Goal: Information Seeking & Learning: Learn about a topic

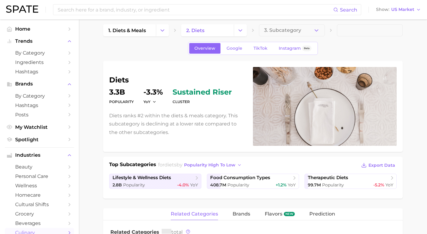
scroll to position [6, 0]
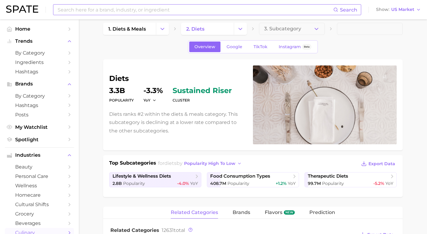
click at [132, 10] on input at bounding box center [195, 10] width 277 height 10
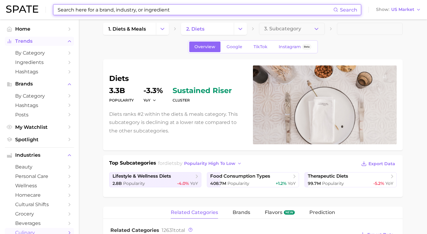
click at [43, 40] on span "Trends" at bounding box center [39, 41] width 49 height 5
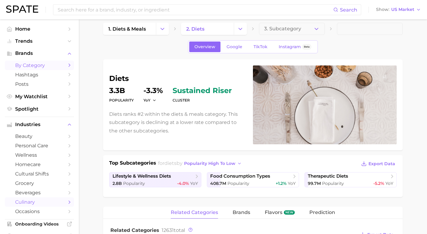
click at [43, 63] on span "by Category" at bounding box center [39, 66] width 49 height 6
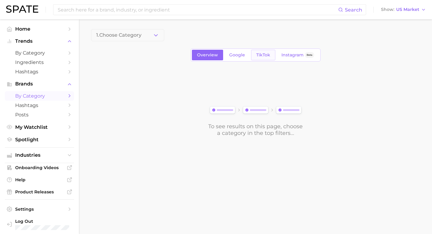
click at [262, 54] on span "TikTok" at bounding box center [263, 55] width 14 height 5
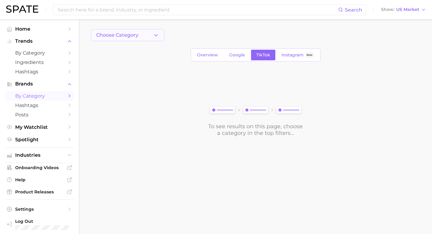
click at [138, 36] on button "Choose Category" at bounding box center [127, 35] width 73 height 12
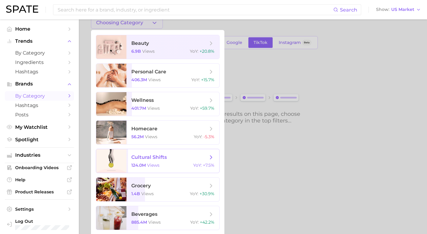
scroll to position [13, 0]
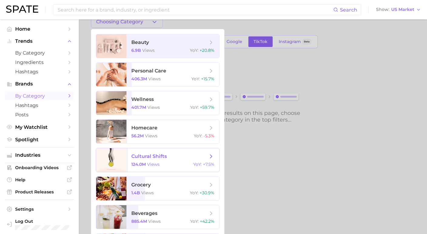
click at [158, 164] on div "124.0m views YoY : +7.5%" at bounding box center [172, 164] width 83 height 5
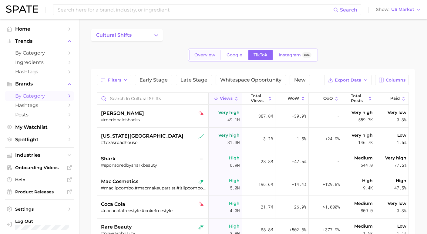
click at [209, 57] on span "Overview" at bounding box center [205, 55] width 21 height 5
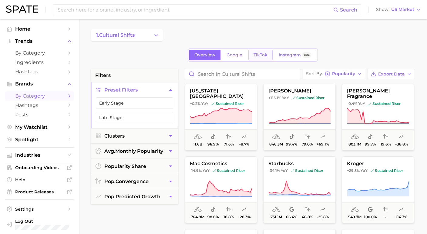
click at [264, 52] on link "TikTok" at bounding box center [261, 55] width 24 height 11
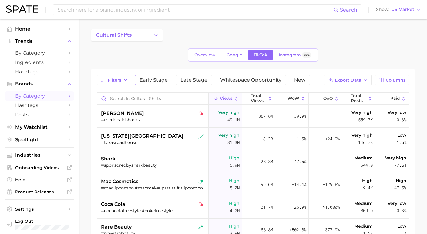
click at [155, 84] on button "Early Stage" at bounding box center [153, 80] width 37 height 10
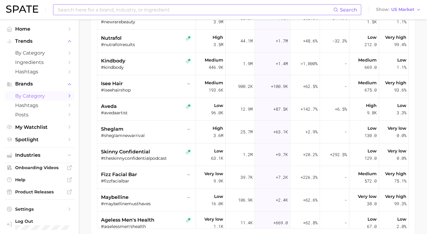
click at [120, 13] on input at bounding box center [195, 10] width 277 height 10
type input "third space"
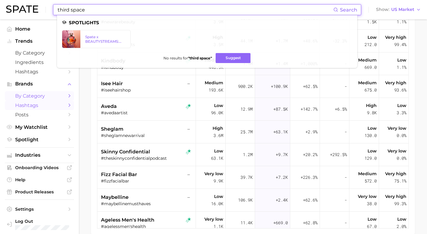
click at [27, 104] on span "Hashtags" at bounding box center [39, 106] width 49 height 6
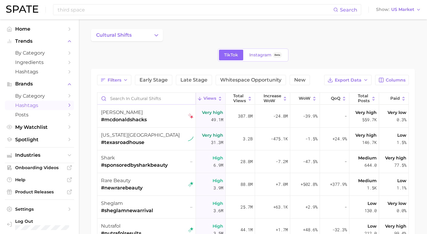
click at [141, 97] on input "Search in cultural shifts" at bounding box center [146, 99] width 98 height 12
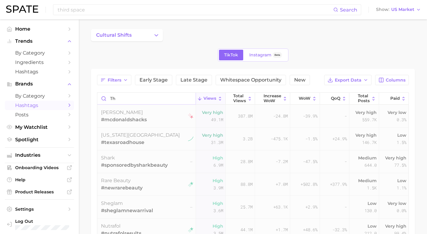
type input "t"
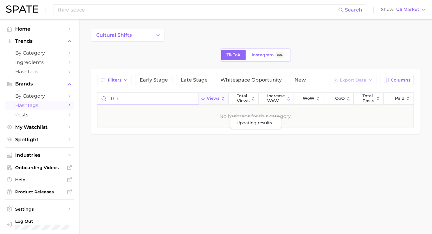
type input "third"
click at [190, 101] on input "third" at bounding box center [147, 99] width 101 height 12
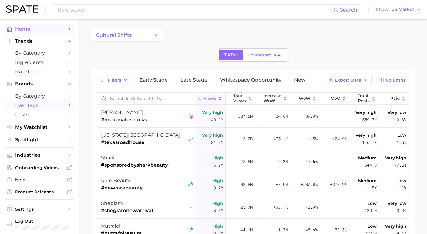
click at [41, 29] on span "Home" at bounding box center [39, 29] width 49 height 6
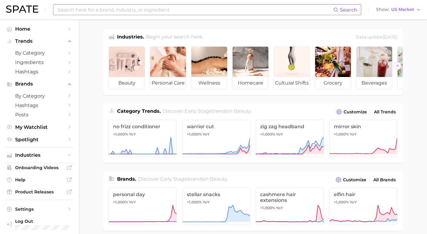
click at [99, 8] on input at bounding box center [195, 10] width 277 height 10
click at [222, 23] on button "Suggest" at bounding box center [234, 25] width 35 height 10
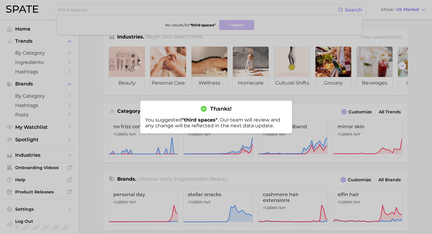
click at [192, 64] on div at bounding box center [216, 117] width 432 height 234
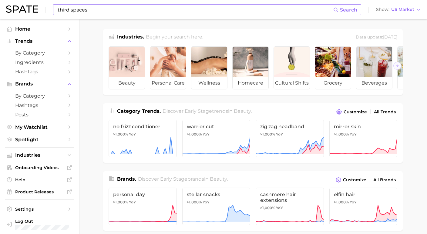
click at [139, 11] on input "third spaces" at bounding box center [195, 10] width 277 height 10
type input "t"
type input "d"
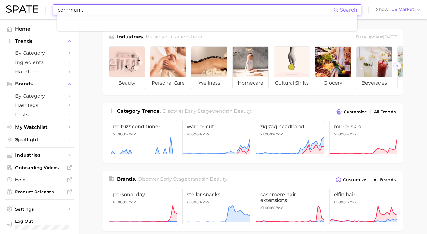
type input "community"
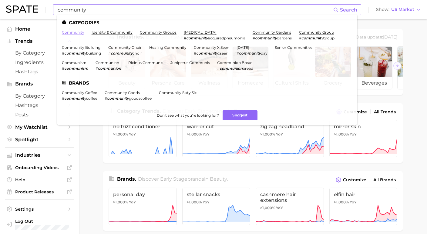
click at [68, 33] on link "community" at bounding box center [73, 32] width 22 height 5
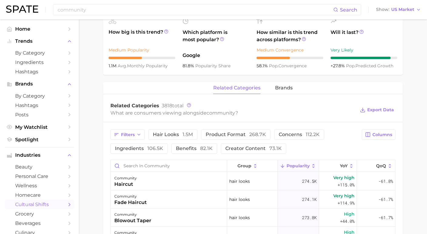
scroll to position [219, 0]
click at [137, 135] on icon "button" at bounding box center [139, 135] width 5 height 5
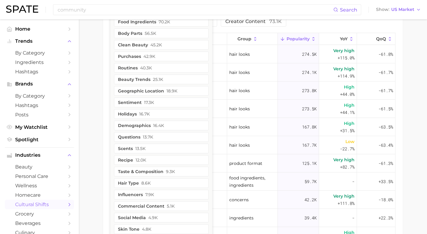
scroll to position [330, 0]
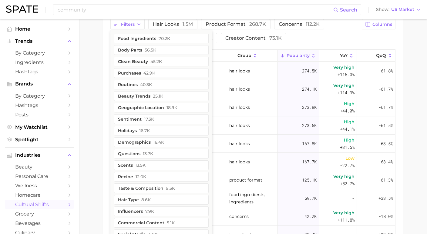
click at [100, 87] on main "1. sociodemographic insights 2. identity & community 3. community groups 4. com…" at bounding box center [253, 6] width 349 height 632
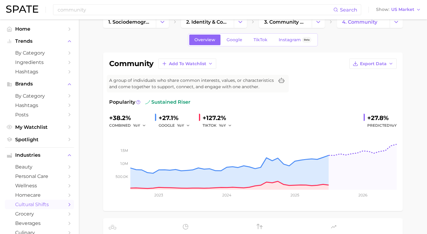
scroll to position [7, 0]
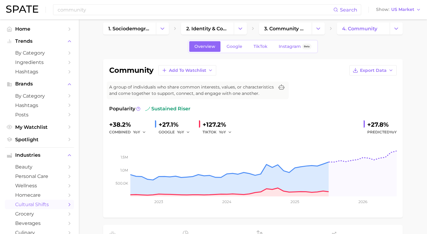
click at [67, 202] on icon "Sidebar" at bounding box center [69, 204] width 5 height 5
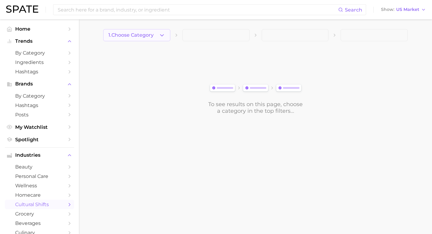
click at [160, 39] on button "1. Choose Category" at bounding box center [136, 35] width 67 height 12
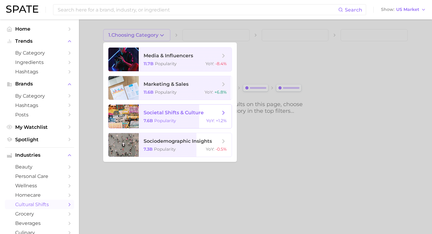
click at [156, 118] on span "societal shifts & culture 7.6b Popularity YoY : +1.2%" at bounding box center [185, 117] width 93 height 24
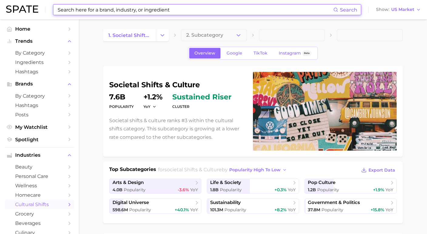
click at [146, 8] on input at bounding box center [195, 10] width 277 height 10
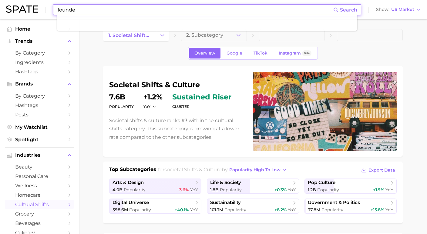
type input "founder"
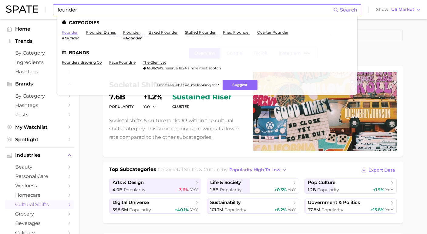
click at [71, 34] on link "founder" at bounding box center [70, 32] width 16 height 5
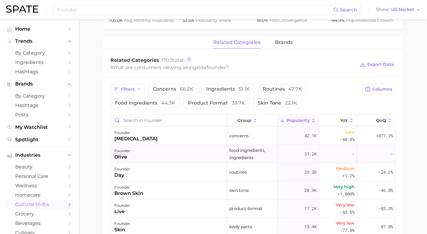
scroll to position [264, 0]
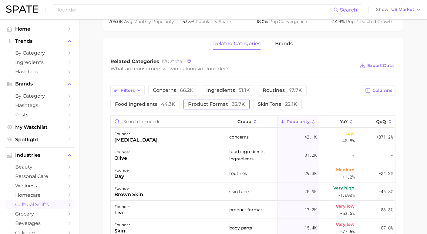
click at [198, 107] on span "product format 33.7k" at bounding box center [216, 104] width 57 height 5
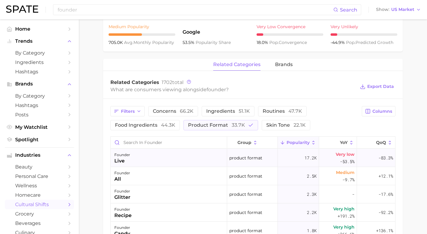
scroll to position [243, 0]
click at [232, 128] on span "33.7k" at bounding box center [238, 125] width 13 height 6
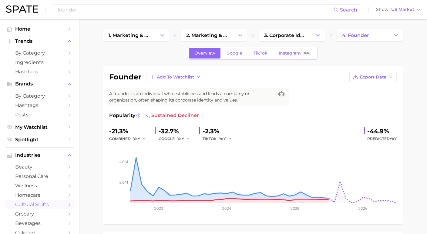
scroll to position [0, 0]
click at [304, 36] on span "3. corporate identity" at bounding box center [285, 35] width 43 height 6
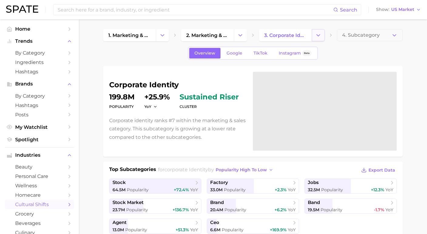
click at [317, 35] on icon "Change Category" at bounding box center [318, 35] width 6 height 6
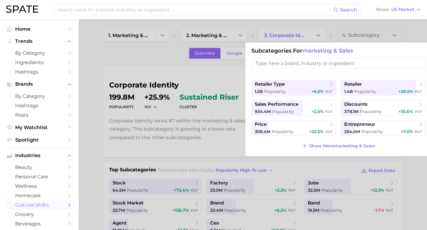
click at [86, 134] on div at bounding box center [213, 115] width 427 height 230
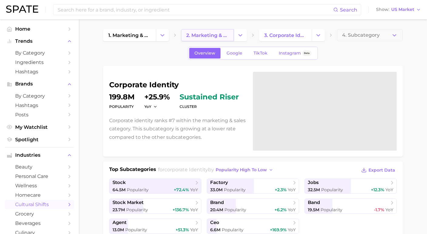
click at [210, 37] on span "2. marketing & sales" at bounding box center [207, 35] width 43 height 6
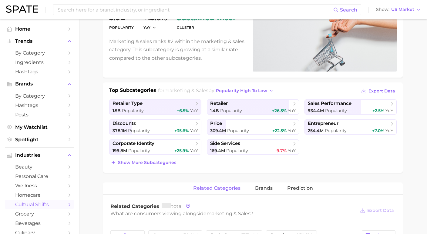
scroll to position [90, 0]
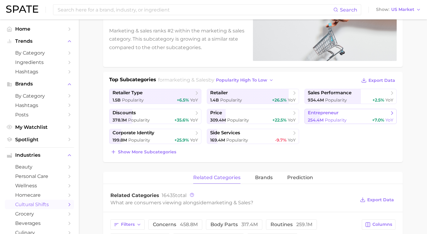
click at [340, 118] on span "Popularity" at bounding box center [336, 119] width 22 height 5
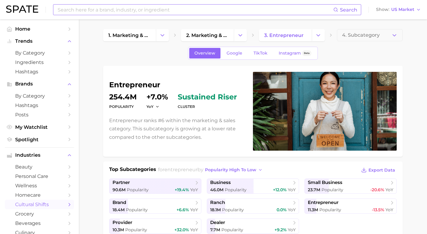
click at [160, 14] on input at bounding box center [195, 10] width 277 height 10
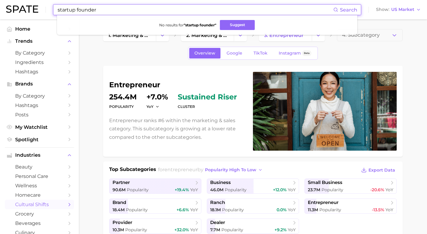
click at [107, 12] on input "startup founder" at bounding box center [195, 10] width 277 height 10
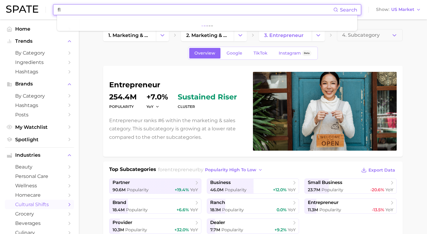
type input "f"
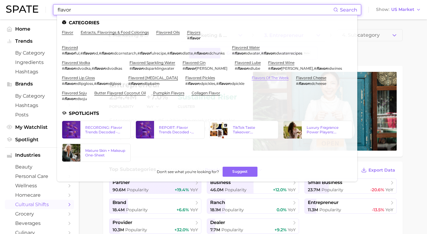
type input "flavor"
click at [252, 76] on link "flavors of the week" at bounding box center [270, 78] width 37 height 5
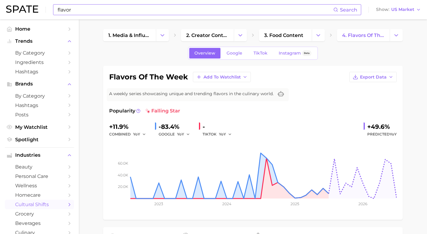
scroll to position [0, 0]
click at [144, 15] on div "flavor Search Show US Market" at bounding box center [213, 9] width 415 height 19
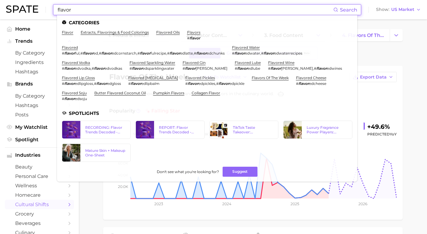
click at [141, 13] on input "flavor" at bounding box center [195, 10] width 277 height 10
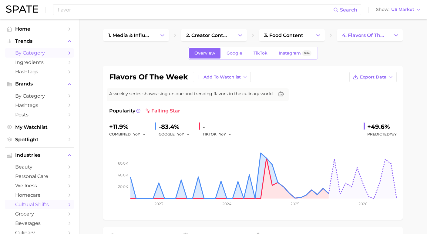
click at [46, 53] on span "by Category" at bounding box center [39, 53] width 49 height 6
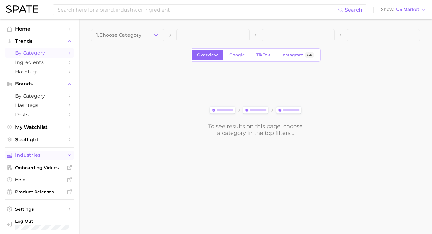
click at [41, 153] on span "Industries" at bounding box center [39, 155] width 49 height 5
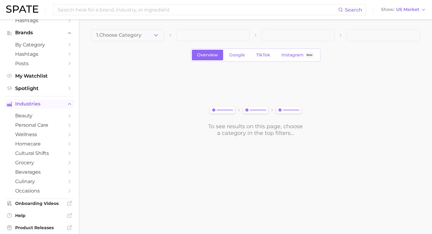
scroll to position [54, 0]
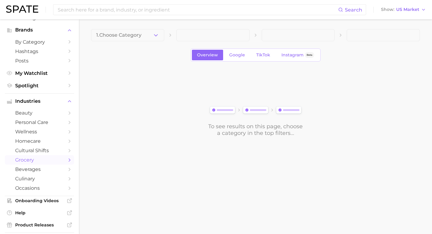
click at [43, 157] on span "grocery" at bounding box center [39, 160] width 49 height 6
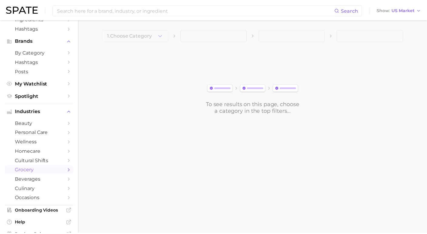
scroll to position [45, 0]
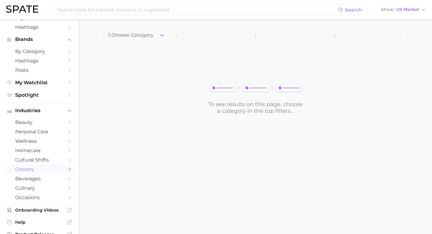
click at [69, 168] on polyline "Sidebar" at bounding box center [70, 169] width 2 height 3
click at [165, 37] on icon "button" at bounding box center [162, 35] width 6 height 6
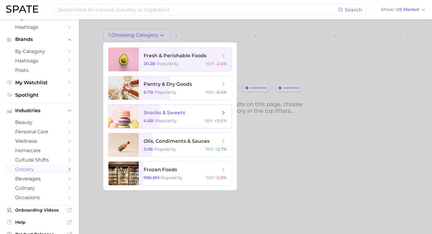
click at [155, 114] on span "snacks & sweets" at bounding box center [165, 113] width 42 height 6
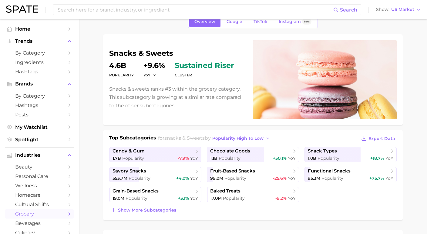
scroll to position [34, 0]
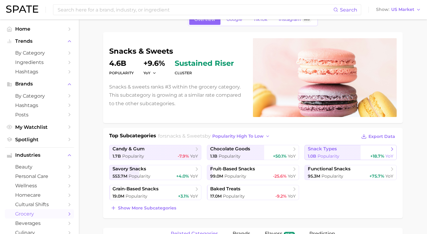
click at [333, 152] on span "snack types" at bounding box center [322, 149] width 29 height 6
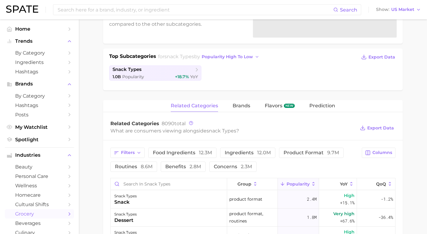
scroll to position [135, 0]
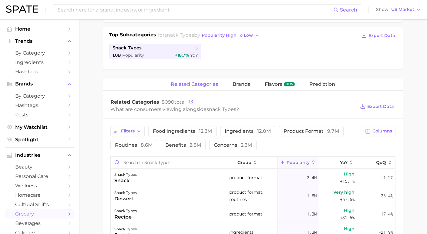
click at [252, 84] on div "related categories brands Flavors new Prediction" at bounding box center [253, 85] width 300 height 12
click at [247, 83] on span "brands" at bounding box center [242, 84] width 18 height 5
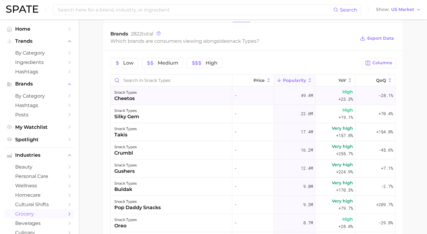
scroll to position [0, 0]
click at [249, 80] on icon at bounding box center [249, 80] width 5 height 5
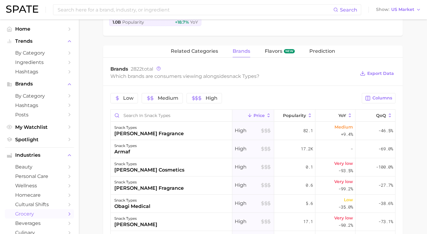
scroll to position [167, 0]
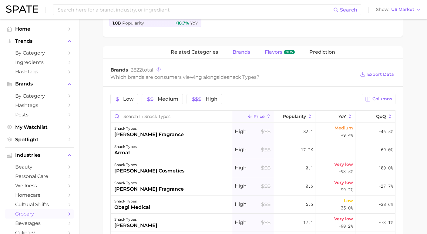
click at [273, 54] on span "Flavors" at bounding box center [274, 51] width 18 height 5
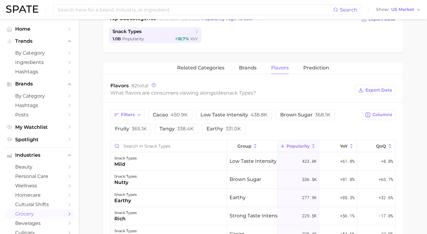
scroll to position [180, 0]
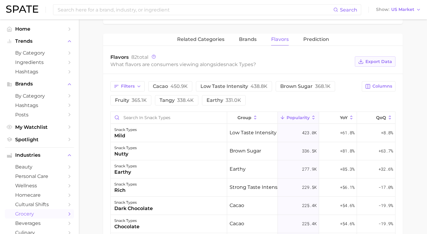
click at [373, 60] on span "Export Data" at bounding box center [379, 61] width 27 height 5
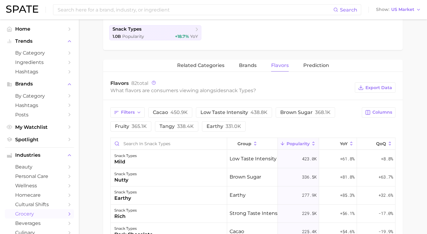
scroll to position [155, 0]
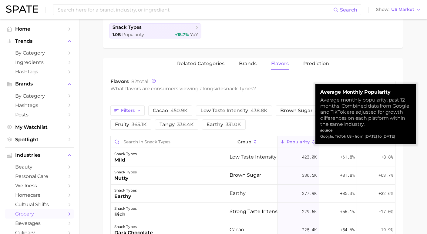
click at [335, 128] on div "source" at bounding box center [366, 131] width 91 height 6
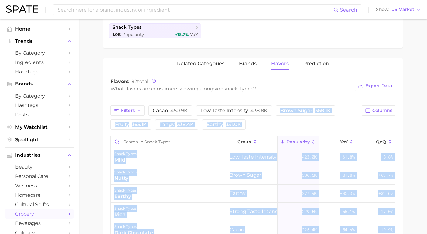
drag, startPoint x: 410, startPoint y: 120, endPoint x: 327, endPoint y: 103, distance: 84.9
click at [300, 147] on button "Popularity" at bounding box center [298, 142] width 41 height 12
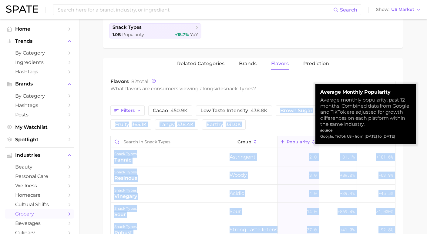
click at [301, 145] on span "Popularity" at bounding box center [298, 142] width 23 height 5
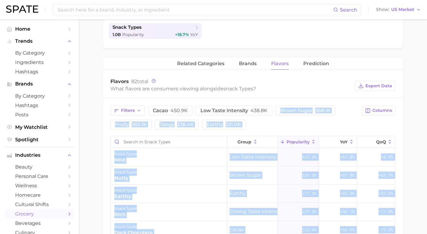
click at [415, 164] on main "1. snacks & sweets 2. snack types 3. Subcategory Overview Google TikTok Instagr…" at bounding box center [253, 136] width 349 height 544
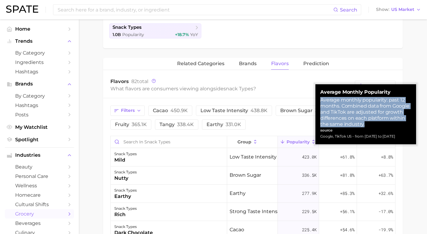
drag, startPoint x: 321, startPoint y: 100, endPoint x: 410, endPoint y: 120, distance: 90.8
click at [410, 120] on div "Average monthly popularity: past 12 months. Combined data from Google and TikTo…" at bounding box center [366, 112] width 91 height 30
copy div "Average monthly popularity: past 12 months. Combined data from Google and TikTo…"
click at [417, 46] on main "1. snacks & sweets 2. snack types 3. Subcategory Overview Google TikTok Instagr…" at bounding box center [253, 136] width 349 height 544
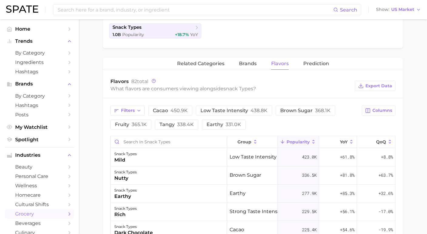
click at [423, 2] on header "Search Show US Market" at bounding box center [213, 9] width 427 height 19
click at [273, 129] on div "Filters cacao 450.9k low taste intensity 438.8k brown sugar 368.1k fruity 365.1…" at bounding box center [235, 118] width 248 height 24
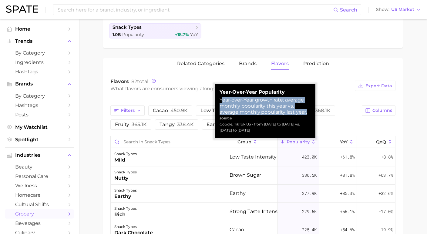
drag, startPoint x: 222, startPoint y: 100, endPoint x: 286, endPoint y: 114, distance: 66.0
click at [286, 114] on div "Year-over-Year growth rate: average monthly popularity this year vs. average mo…" at bounding box center [265, 106] width 91 height 18
copy div "ear-over-Year growth rate: average monthly popularity this year vs. average mon…"
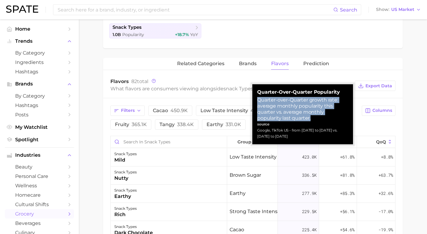
drag, startPoint x: 257, startPoint y: 98, endPoint x: 324, endPoint y: 112, distance: 68.5
click at [324, 112] on div "Quarter-over-Quarter Popularity Quarter-over-Quarter growth rate: average month…" at bounding box center [303, 114] width 101 height 60
copy div "Quarter-over-Quarter growth rate: average monthly popularity this quarter vs. a…"
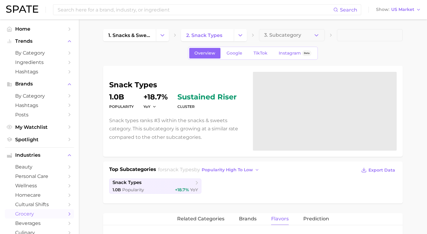
scroll to position [63, 0]
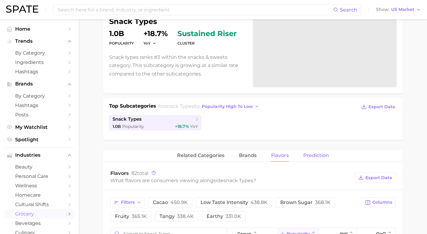
click at [311, 155] on span "Prediction" at bounding box center [317, 155] width 26 height 5
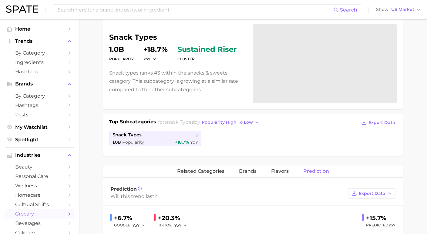
scroll to position [49, 0]
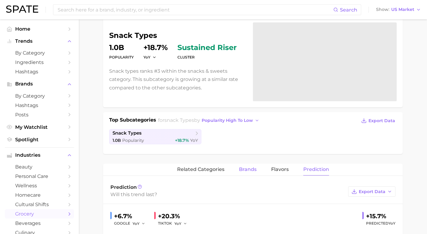
click at [248, 170] on span "brands" at bounding box center [248, 169] width 18 height 5
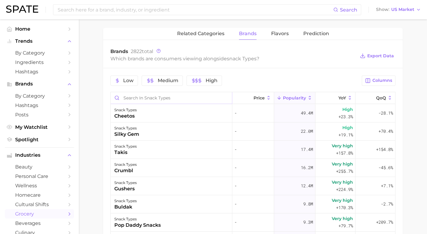
scroll to position [182, 0]
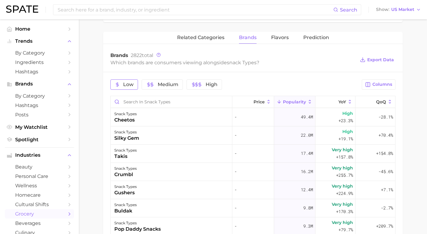
click at [130, 90] on button "Low" at bounding box center [125, 85] width 28 height 10
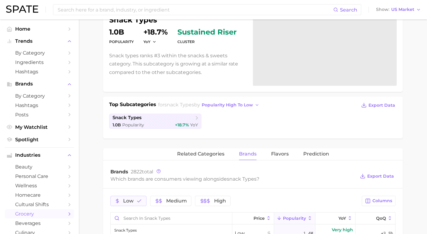
scroll to position [68, 0]
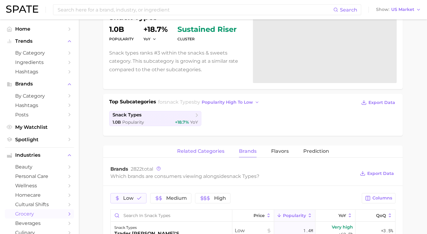
click at [200, 153] on span "related categories" at bounding box center [200, 151] width 47 height 5
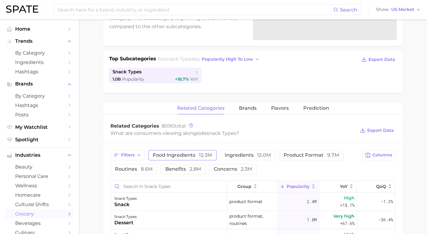
scroll to position [119, 0]
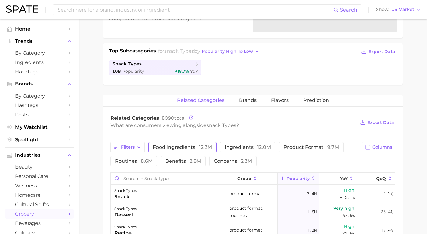
click at [191, 146] on span "food ingredients 12.3m" at bounding box center [182, 147] width 59 height 5
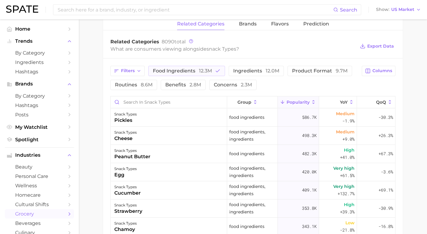
scroll to position [0, 0]
click at [206, 71] on span "12.3m" at bounding box center [205, 71] width 13 height 6
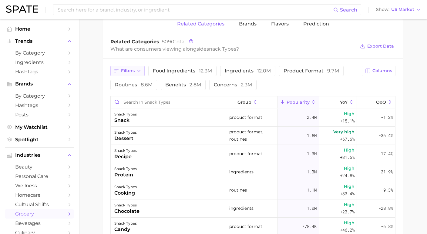
click at [130, 69] on span "Filters" at bounding box center [128, 70] width 14 height 5
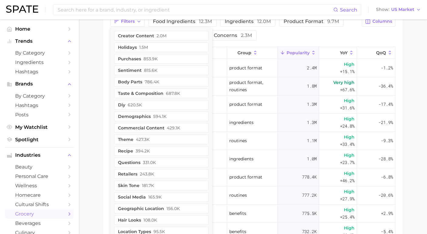
scroll to position [231, 0]
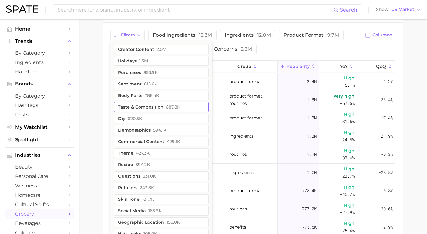
click at [153, 112] on button "taste & composition 687.8k" at bounding box center [161, 107] width 95 height 10
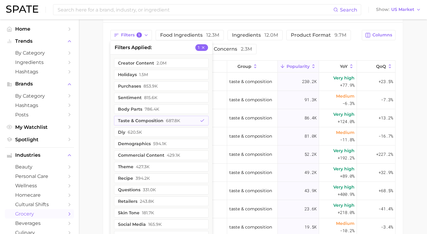
click at [96, 121] on main "1. snacks & sweets 2. snack types 3. Subcategory Overview Google TikTok Instagr…" at bounding box center [253, 60] width 349 height 544
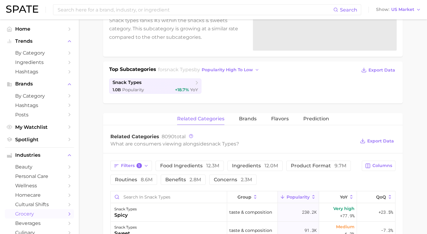
scroll to position [58, 0]
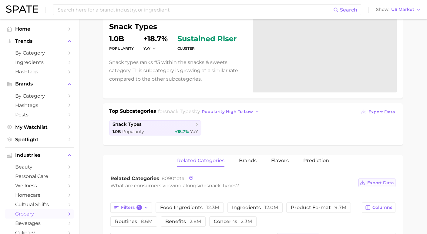
click at [382, 182] on span "Export Data" at bounding box center [381, 183] width 27 height 5
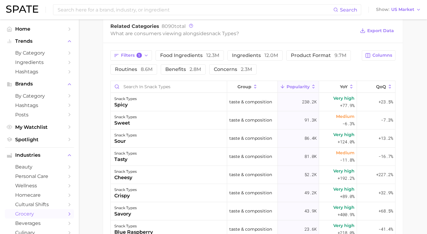
scroll to position [0, 0]
click at [137, 52] on button "Filters 1" at bounding box center [132, 55] width 42 height 10
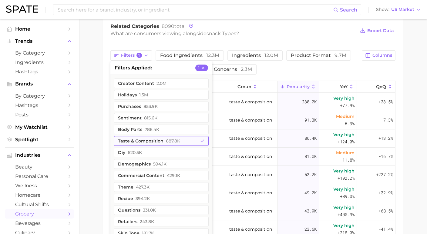
click at [140, 146] on button "taste & composition 687.8k" at bounding box center [161, 141] width 95 height 10
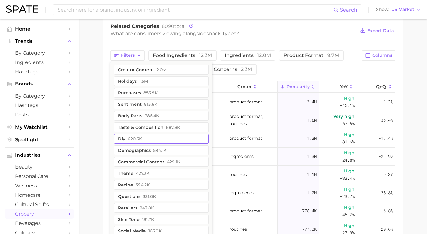
scroll to position [239, 0]
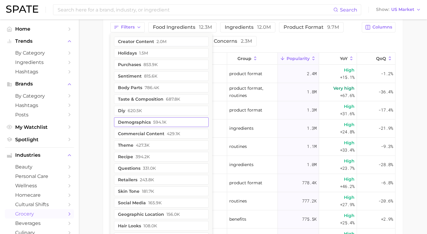
click at [143, 127] on button "demographics 594.1k" at bounding box center [161, 122] width 95 height 10
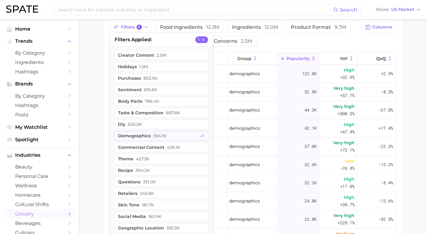
click at [102, 135] on main "1. snacks & sweets 2. snack types 3. Subcategory Overview Google TikTok Instagr…" at bounding box center [253, 53] width 349 height 544
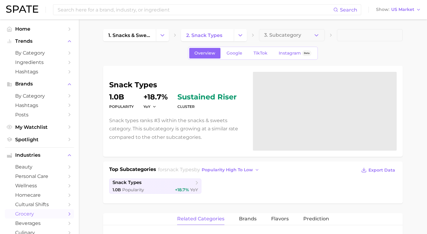
scroll to position [0, 0]
click at [257, 55] on span "TikTok" at bounding box center [261, 53] width 14 height 5
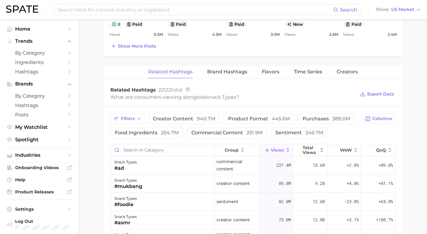
scroll to position [373, 0]
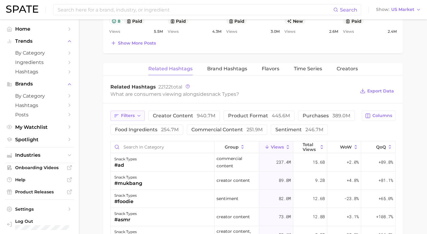
click at [135, 113] on button "Filters" at bounding box center [128, 116] width 34 height 10
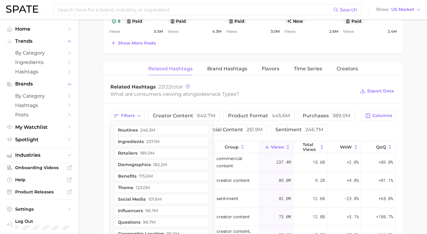
click at [97, 136] on main "1. snacks & sweets 2. snack types 3. Subcategory Overview Google TikTok Instagr…" at bounding box center [253, 30] width 349 height 766
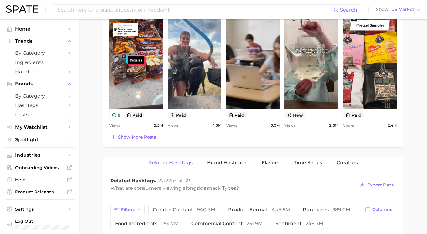
scroll to position [345, 0]
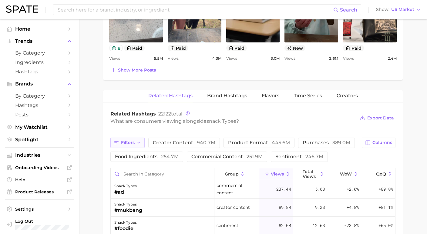
click at [132, 148] on button "Filters" at bounding box center [128, 143] width 34 height 10
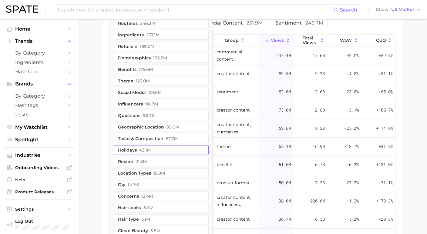
scroll to position [481, 0]
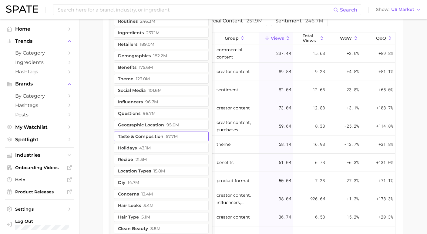
click at [128, 141] on button "taste & composition 57.7m" at bounding box center [161, 137] width 95 height 10
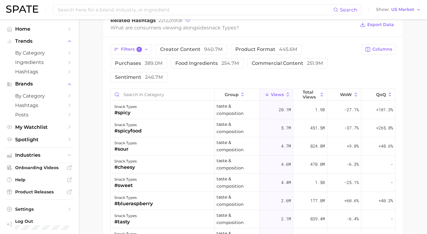
scroll to position [439, 0]
click at [385, 51] on span "Columns" at bounding box center [383, 49] width 20 height 5
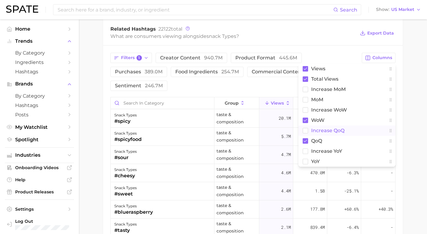
scroll to position [430, 0]
click at [303, 100] on rect at bounding box center [305, 99] width 5 height 5
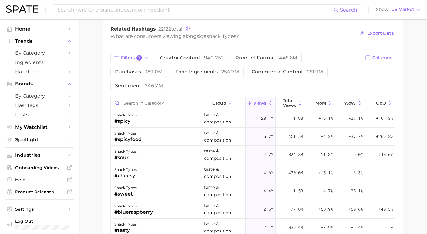
scroll to position [364, 0]
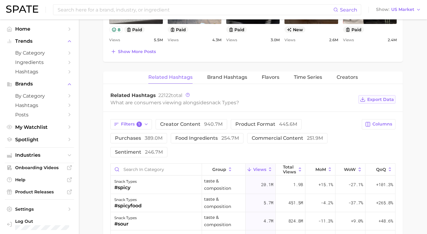
click at [377, 101] on span "Export Data" at bounding box center [381, 99] width 27 height 5
click at [418, 96] on main "1. snacks & sweets 2. snack types 3. Subcategory Overview Google TikTok Instagr…" at bounding box center [253, 45] width 349 height 780
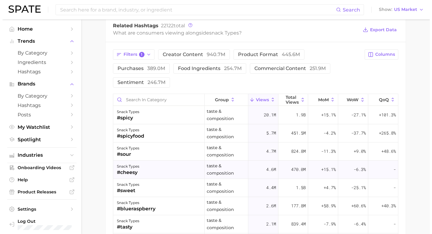
scroll to position [433, 0]
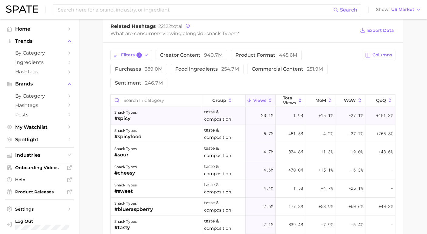
click at [133, 115] on div "#spicy" at bounding box center [125, 118] width 22 height 7
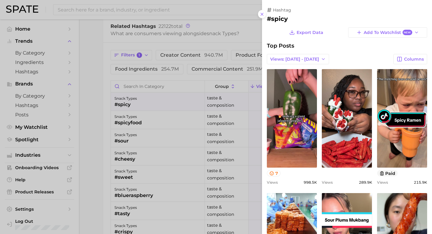
scroll to position [0, 0]
click at [264, 12] on icon at bounding box center [262, 14] width 5 height 5
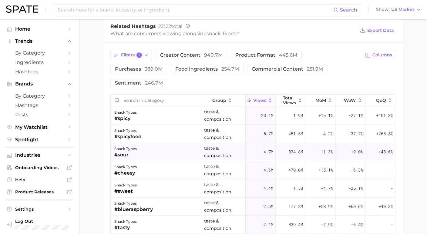
click at [157, 143] on div "snack types #sour" at bounding box center [156, 152] width 91 height 18
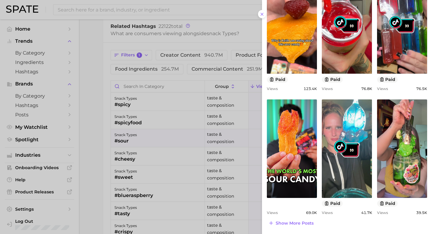
scroll to position [218, 0]
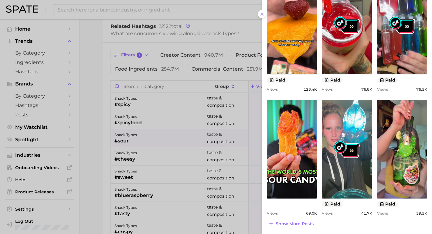
click at [199, 131] on div at bounding box center [216, 117] width 432 height 234
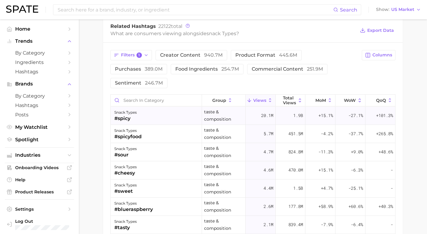
click at [129, 115] on div "#spicy" at bounding box center [125, 118] width 22 height 7
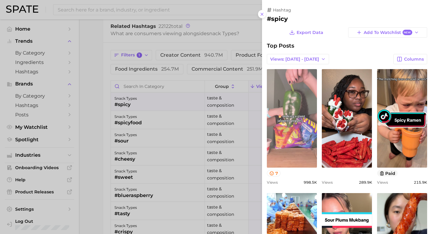
scroll to position [0, 0]
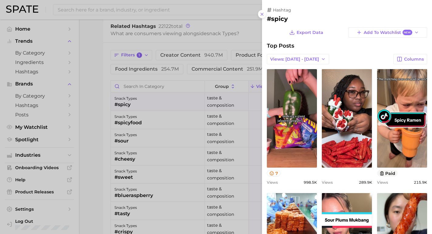
click at [201, 152] on div at bounding box center [216, 117] width 432 height 234
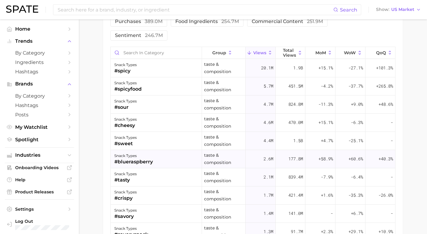
click at [171, 150] on div "snack types #blueraspberry" at bounding box center [156, 159] width 91 height 18
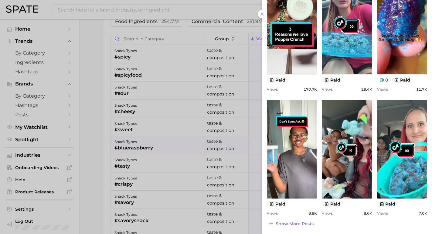
click at [224, 156] on div at bounding box center [216, 117] width 432 height 234
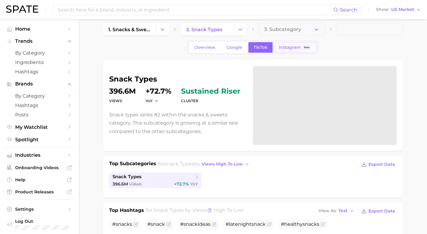
click at [285, 47] on span "Instagram" at bounding box center [290, 47] width 22 height 5
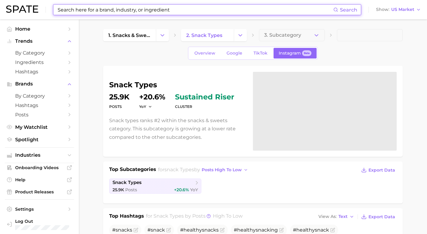
click at [119, 10] on input at bounding box center [195, 10] width 277 height 10
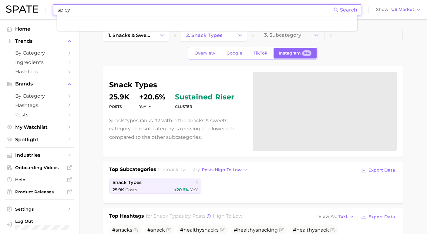
type input "spicy"
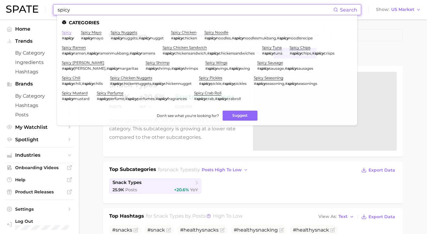
click at [67, 32] on link "spicy" at bounding box center [67, 32] width 10 height 5
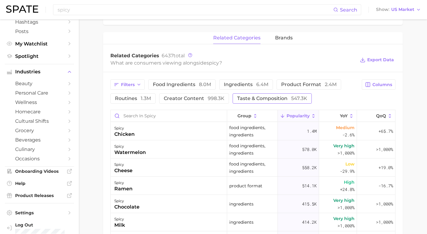
click at [240, 100] on span "taste & composition 547.3k" at bounding box center [272, 98] width 70 height 5
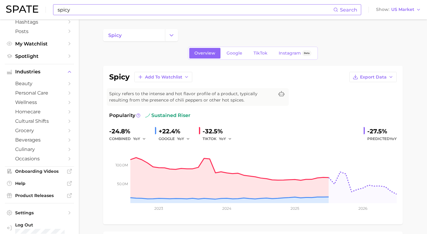
click at [92, 8] on input "spicy" at bounding box center [195, 10] width 277 height 10
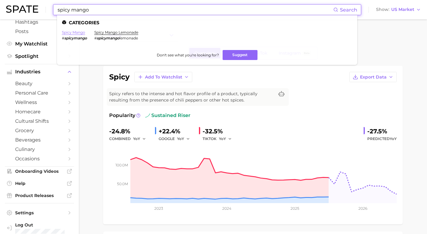
type input "spicy mango"
click at [75, 32] on link "spicy mango" at bounding box center [73, 32] width 23 height 5
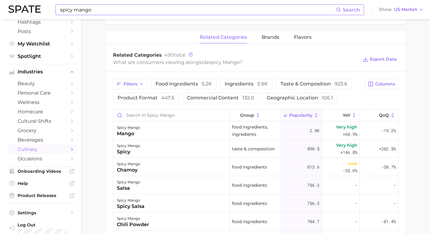
scroll to position [277, 0]
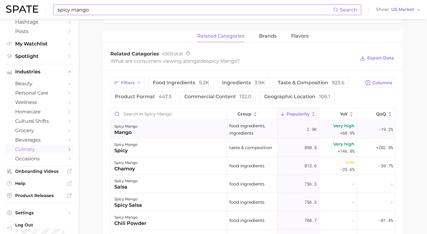
click at [188, 137] on div "spicy mango mango" at bounding box center [169, 130] width 117 height 18
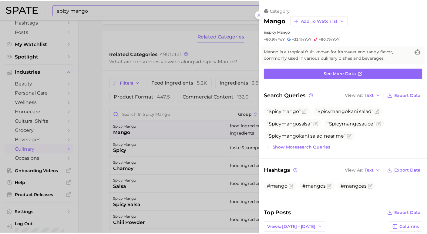
scroll to position [0, 0]
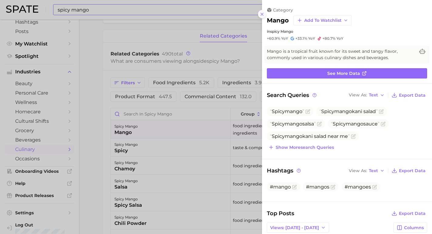
click at [263, 13] on icon at bounding box center [262, 14] width 5 height 5
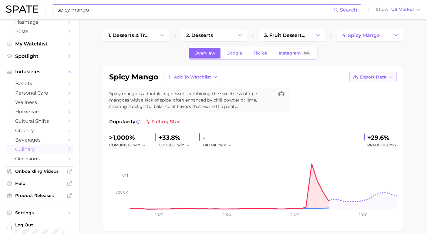
click at [384, 75] on span "Export Data" at bounding box center [373, 77] width 27 height 5
click at [369, 101] on span "Time Series Image" at bounding box center [361, 99] width 41 height 5
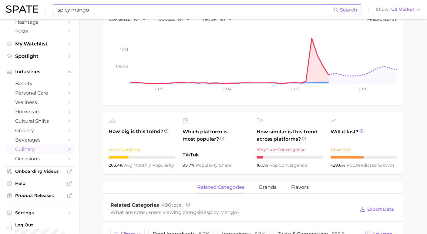
scroll to position [146, 0]
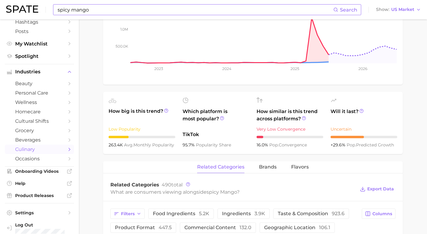
click at [421, 94] on main "1. desserts & treats 2. desserts 3. fruit desserts & treats 4. spicy mango Over…" at bounding box center [253, 192] width 349 height 638
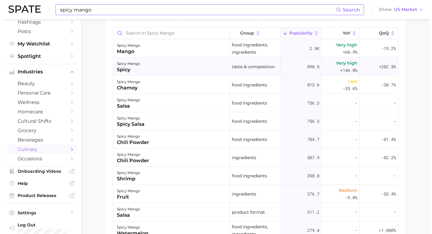
scroll to position [358, 0]
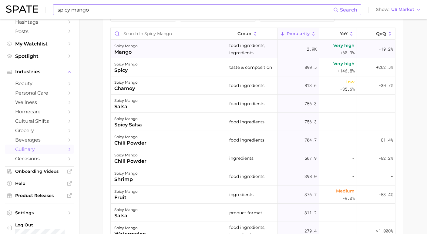
click at [179, 52] on div "spicy mango mango" at bounding box center [169, 49] width 117 height 18
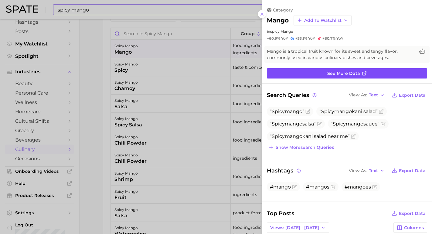
scroll to position [0, 0]
click at [353, 73] on span "See more data" at bounding box center [343, 73] width 33 height 5
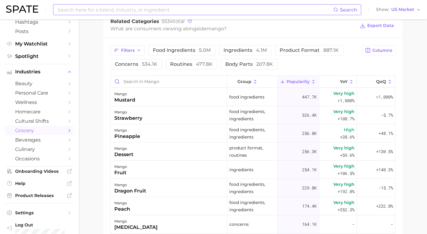
scroll to position [347, 0]
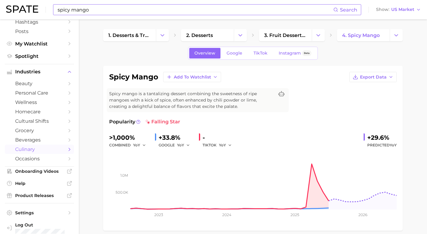
click at [124, 7] on input "spicy mango" at bounding box center [195, 10] width 277 height 10
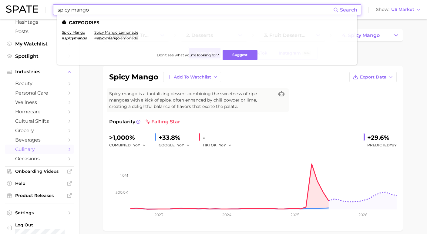
click at [124, 7] on input "spicy mango" at bounding box center [195, 10] width 277 height 10
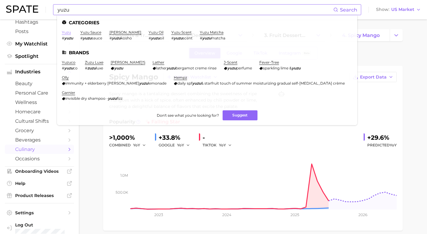
click at [68, 33] on link "yuzu" at bounding box center [66, 32] width 9 height 5
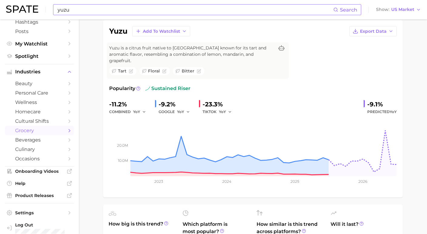
scroll to position [46, 0]
click at [136, 86] on icon at bounding box center [138, 88] width 4 height 4
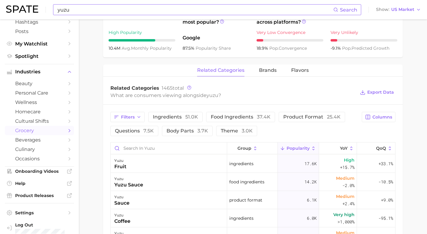
scroll to position [228, 0]
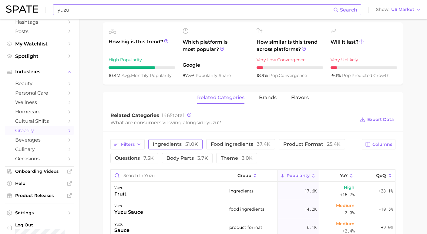
click at [185, 141] on span "51.0k" at bounding box center [191, 144] width 13 height 6
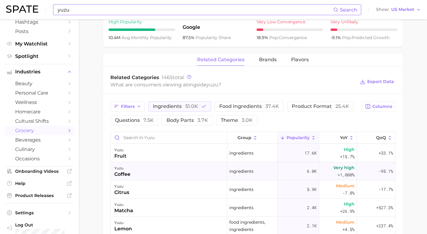
scroll to position [260, 0]
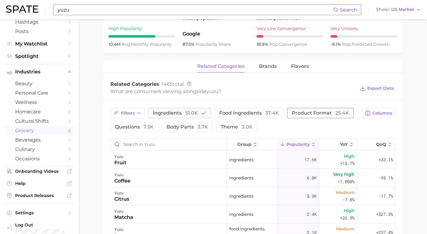
click at [293, 111] on span "product format 25.4k" at bounding box center [320, 113] width 57 height 5
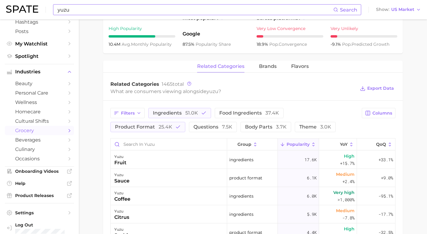
scroll to position [258, 0]
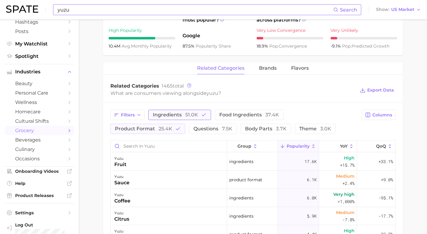
click at [184, 112] on button "ingredients 51.0k" at bounding box center [179, 115] width 63 height 10
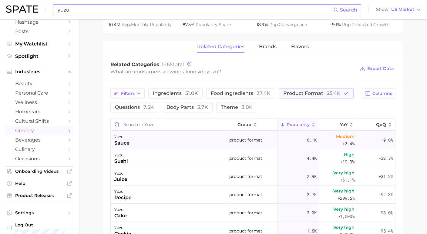
scroll to position [279, 0]
click at [327, 90] on span "25.4k" at bounding box center [334, 93] width 14 height 6
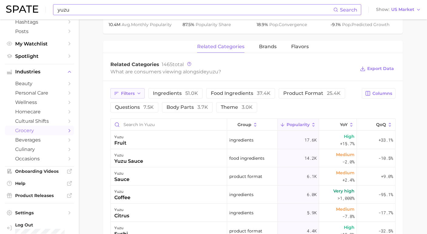
click at [135, 90] on button "Filters" at bounding box center [128, 93] width 34 height 10
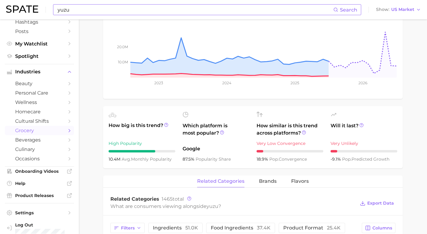
scroll to position [144, 0]
click at [164, 123] on icon at bounding box center [166, 125] width 4 height 4
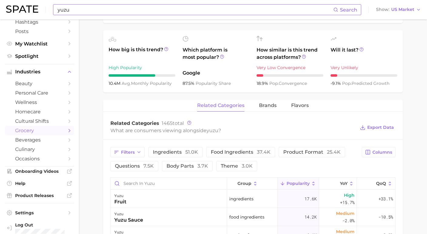
scroll to position [220, 0]
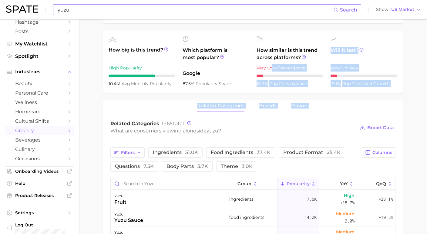
drag, startPoint x: 272, startPoint y: 60, endPoint x: 310, endPoint y: 106, distance: 58.9
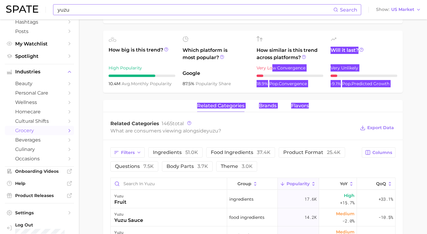
click at [169, 116] on div "Related Categories 1465 total What are consumers viewing alongside [PERSON_NAME…" at bounding box center [253, 128] width 300 height 24
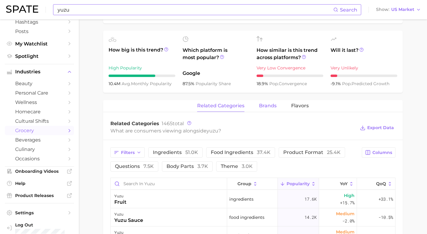
click at [265, 103] on span "brands" at bounding box center [268, 105] width 18 height 5
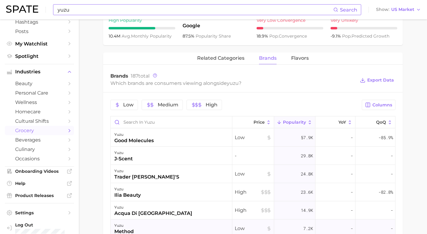
scroll to position [255, 0]
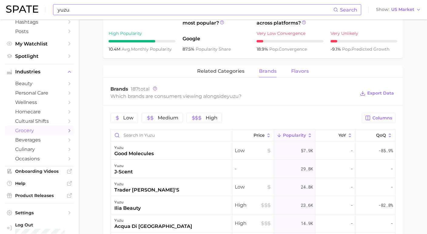
click at [291, 69] on span "Flavors" at bounding box center [300, 71] width 18 height 5
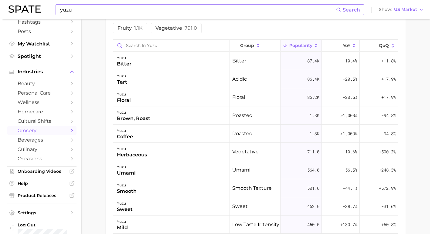
scroll to position [357, 0]
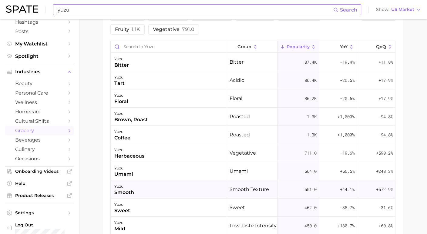
click at [192, 191] on div "yuzu smooth" at bounding box center [169, 190] width 117 height 18
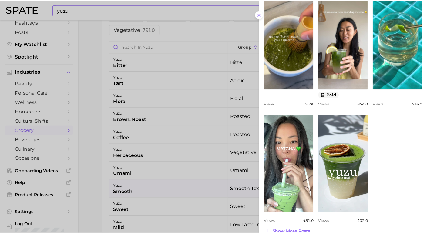
scroll to position [229, 0]
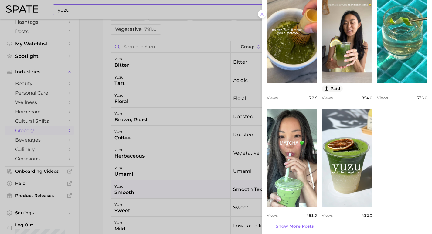
click at [202, 169] on div at bounding box center [216, 117] width 432 height 234
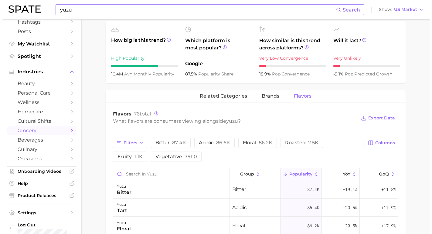
scroll to position [236, 0]
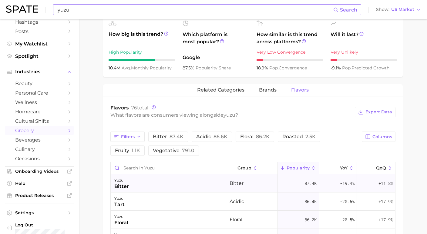
click at [182, 184] on div "yuzu bitter" at bounding box center [169, 184] width 117 height 18
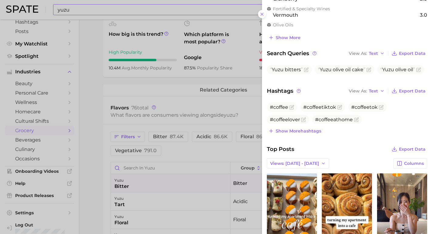
scroll to position [0, 0]
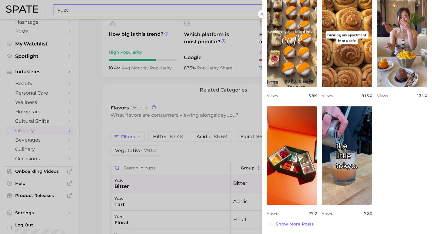
click at [205, 178] on div at bounding box center [216, 117] width 432 height 234
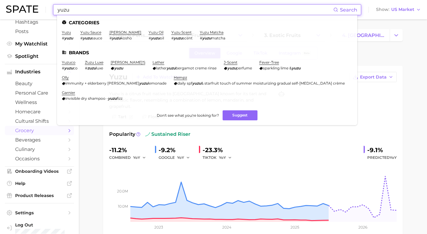
click at [197, 12] on input "yuzu" at bounding box center [195, 10] width 277 height 10
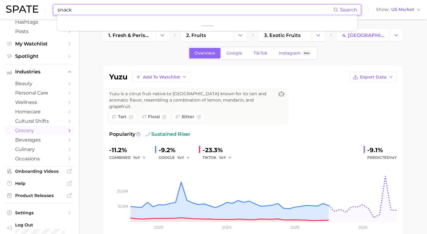
type input "snack"
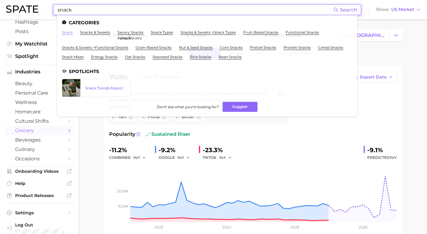
click at [65, 33] on link "snack" at bounding box center [67, 32] width 11 height 5
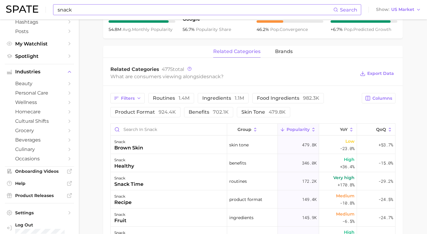
scroll to position [315, 0]
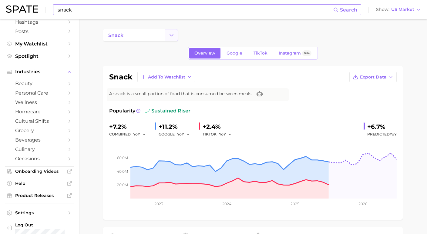
click at [172, 37] on icon "Change Category" at bounding box center [171, 35] width 6 height 6
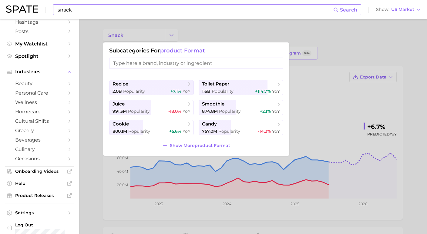
click at [85, 124] on div at bounding box center [213, 117] width 427 height 234
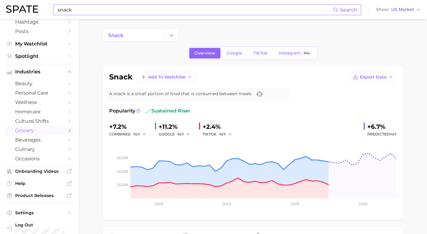
click at [28, 128] on span "grocery" at bounding box center [39, 131] width 49 height 6
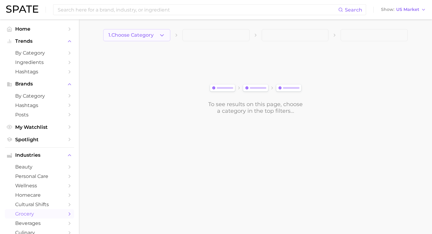
click at [157, 34] on button "1. Choose Category" at bounding box center [136, 35] width 67 height 12
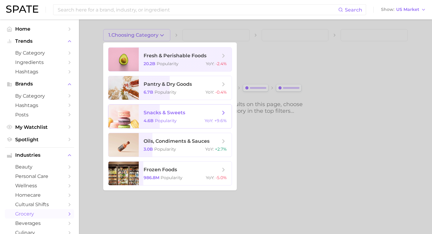
click at [155, 115] on span "snacks & sweets" at bounding box center [165, 113] width 42 height 6
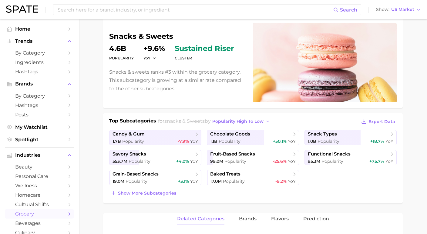
scroll to position [50, 0]
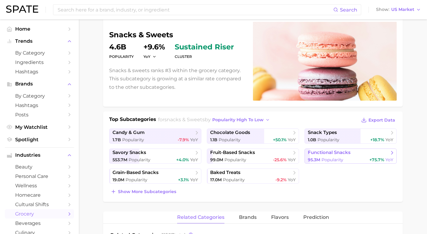
click at [332, 152] on span "functional snacks" at bounding box center [329, 153] width 43 height 6
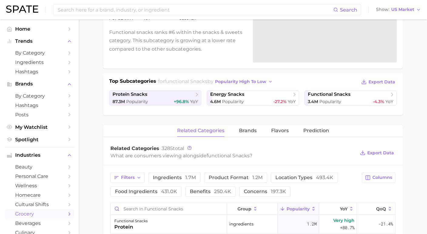
scroll to position [89, 0]
click at [163, 97] on span "protein snacks" at bounding box center [153, 94] width 81 height 6
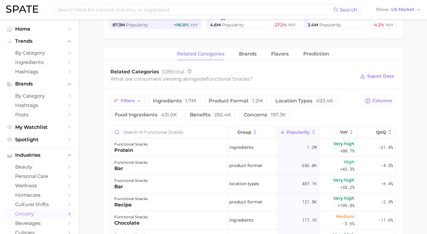
scroll to position [157, 0]
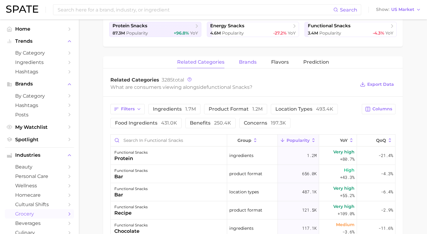
click at [256, 60] on span "brands" at bounding box center [248, 62] width 18 height 5
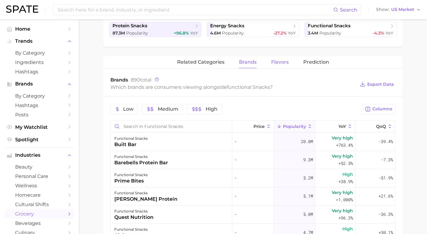
click at [280, 63] on span "Flavors" at bounding box center [280, 62] width 18 height 5
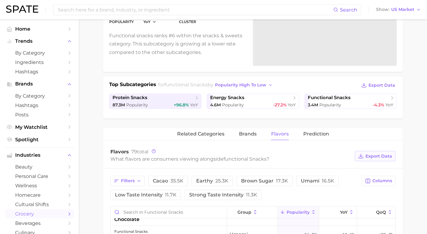
click at [375, 155] on span "Export Data" at bounding box center [379, 156] width 27 height 5
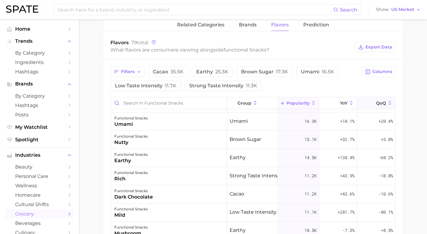
scroll to position [15, 0]
click at [385, 70] on span "Columns" at bounding box center [383, 71] width 20 height 5
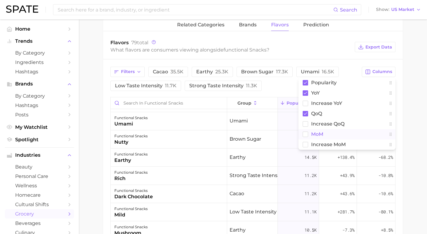
click at [318, 135] on span "MoM" at bounding box center [317, 134] width 12 height 5
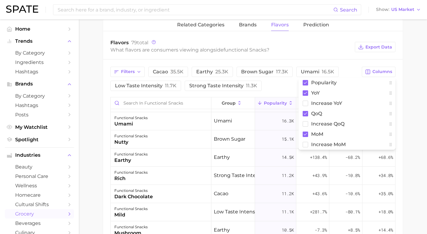
click at [417, 124] on main "1. snacks & sweets 2. functional snacks 3. Subcategory Overview Google TikTok I…" at bounding box center [253, 97] width 349 height 544
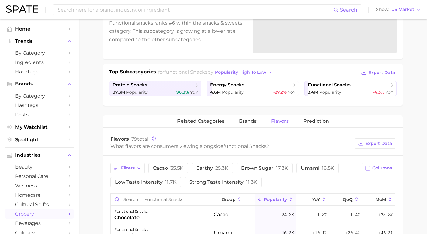
scroll to position [111, 0]
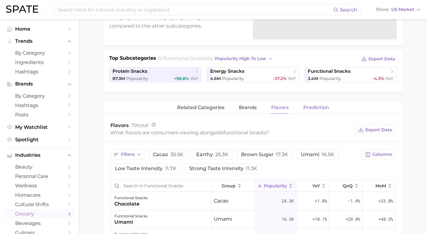
click at [310, 107] on span "Prediction" at bounding box center [317, 107] width 26 height 5
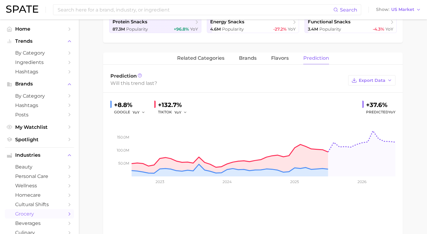
scroll to position [159, 0]
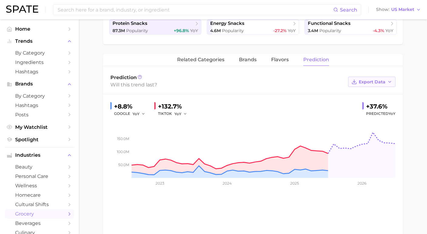
click at [387, 83] on button "Export Data" at bounding box center [372, 82] width 47 height 10
click at [377, 103] on button "Time Series Image" at bounding box center [362, 104] width 67 height 11
click at [416, 153] on main "1. snacks & sweets 2. functional snacks 3. Subcategory Overview Google TikTok I…" at bounding box center [253, 70] width 349 height 420
click at [138, 76] on icon at bounding box center [140, 77] width 4 height 4
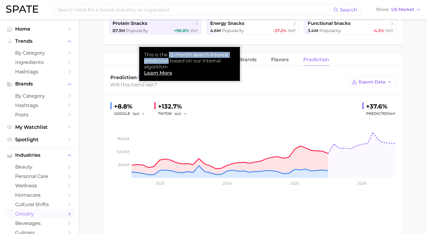
drag, startPoint x: 167, startPoint y: 54, endPoint x: 165, endPoint y: 61, distance: 7.4
click at [165, 61] on div "This is the 12-month search interest prediction based on our internal algorithm" at bounding box center [189, 61] width 91 height 18
copy div "12-month search interest prediction"
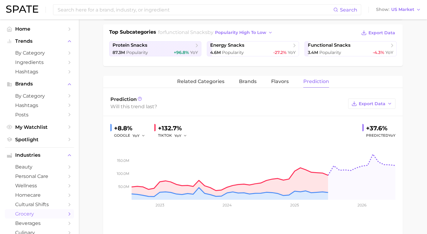
scroll to position [130, 0]
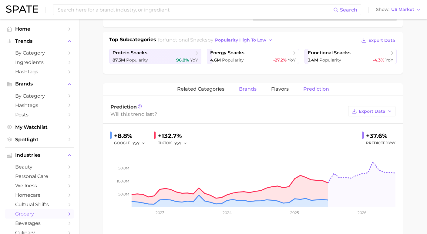
click at [244, 90] on span "brands" at bounding box center [248, 89] width 18 height 5
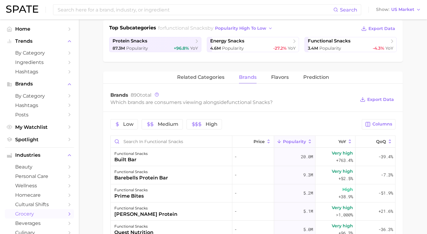
scroll to position [143, 0]
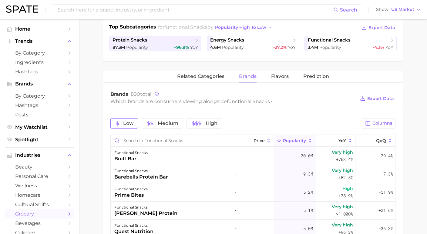
click at [124, 126] on span "Low" at bounding box center [128, 123] width 10 height 5
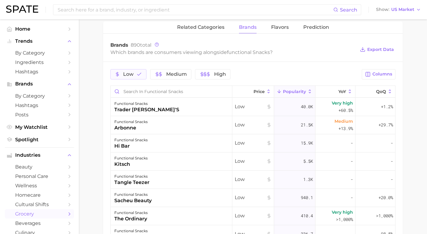
scroll to position [128, 0]
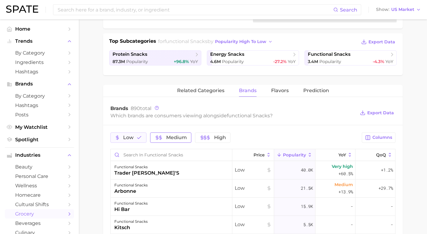
click at [178, 139] on span "Medium" at bounding box center [176, 137] width 21 height 5
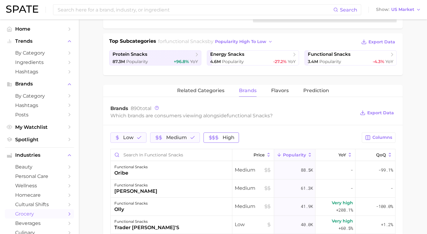
click at [215, 138] on icon "button" at bounding box center [217, 137] width 5 height 5
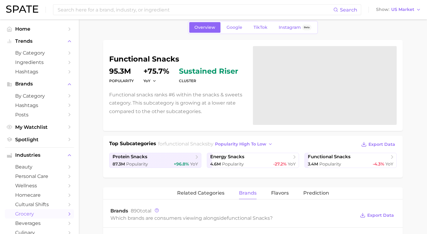
scroll to position [47, 0]
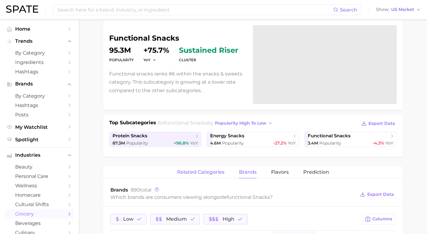
click at [197, 168] on button "related categories" at bounding box center [200, 173] width 47 height 12
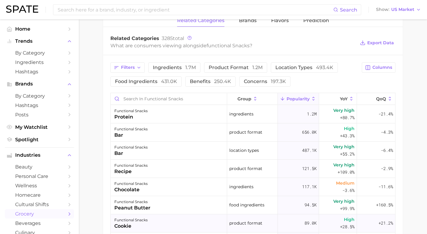
scroll to position [188, 0]
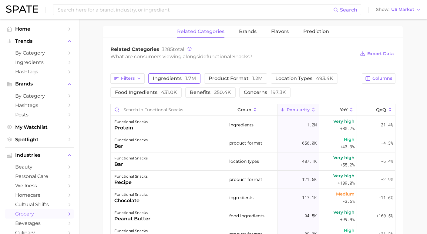
click at [180, 75] on button "ingredients 1.7m" at bounding box center [174, 78] width 52 height 10
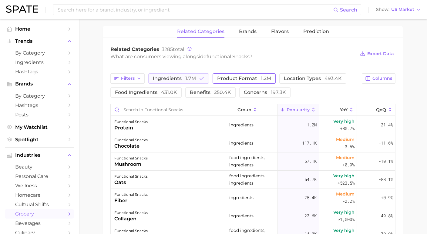
click at [225, 80] on span "product format 1.2m" at bounding box center [244, 78] width 54 height 5
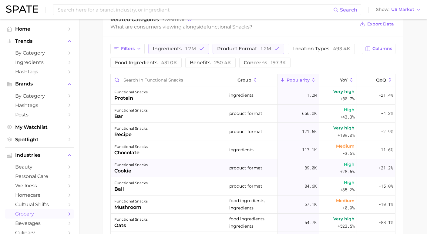
scroll to position [217, 0]
click at [165, 66] on span "431.0k" at bounding box center [169, 63] width 16 height 6
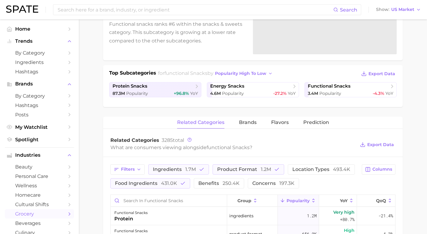
scroll to position [94, 0]
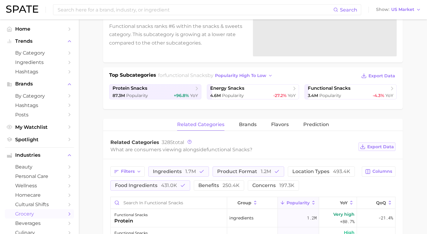
click at [385, 145] on span "Export Data" at bounding box center [381, 147] width 27 height 5
click at [418, 118] on main "1. snacks & sweets 2. functional snacks 3. Subcategory Overview Google TikTok I…" at bounding box center [253, 197] width 349 height 544
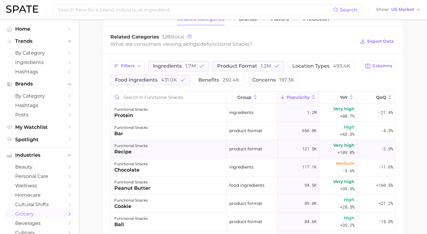
scroll to position [199, 0]
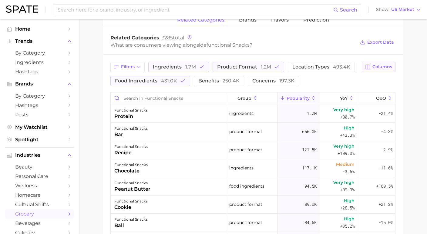
click at [392, 66] on span "Columns" at bounding box center [383, 66] width 20 height 5
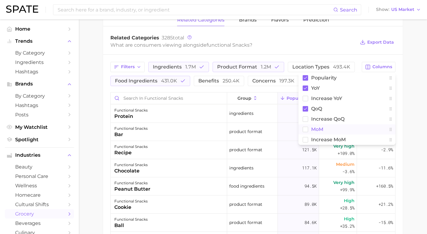
click at [322, 126] on button "MoM" at bounding box center [347, 129] width 97 height 10
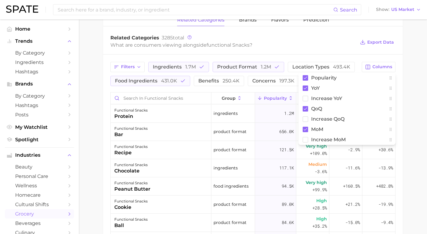
click at [412, 110] on main "1. snacks & sweets 2. functional snacks 3. Subcategory Overview Google TikTok I…" at bounding box center [253, 92] width 349 height 544
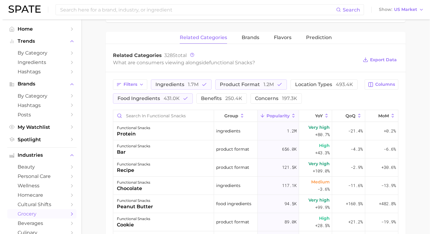
scroll to position [181, 0]
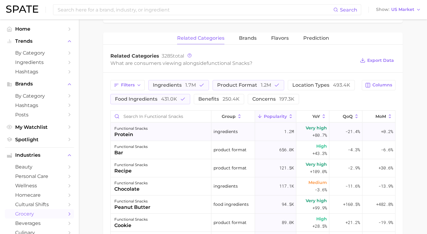
click at [175, 135] on div "functional snacks protein" at bounding box center [161, 132] width 101 height 18
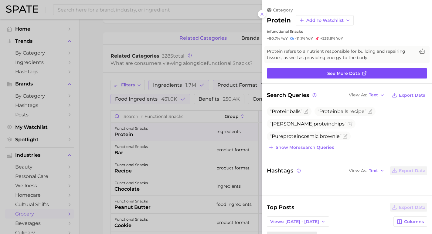
click at [350, 75] on link "See more data" at bounding box center [347, 73] width 160 height 10
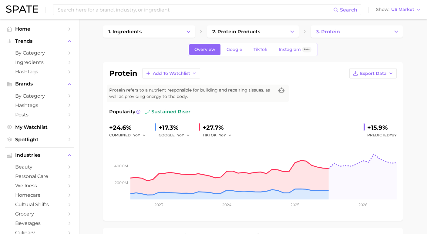
scroll to position [5, 0]
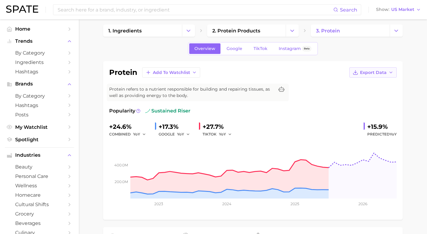
click at [389, 72] on button "Export Data" at bounding box center [373, 72] width 47 height 10
click at [374, 94] on span "Time Series Image" at bounding box center [361, 94] width 41 height 5
click at [271, 65] on div "protein Add to Watchlist Export Data Protein refers to a nutrient responsible f…" at bounding box center [253, 140] width 300 height 159
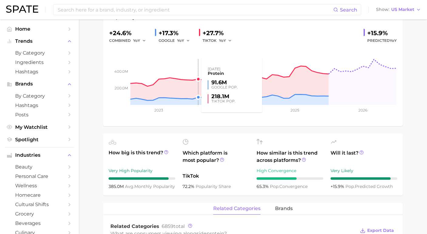
scroll to position [99, 0]
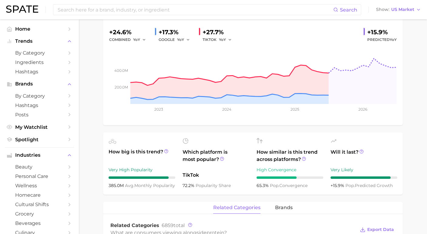
drag, startPoint x: 109, startPoint y: 186, endPoint x: 174, endPoint y: 187, distance: 64.7
click at [174, 187] on div "385.0m avg. monthly popularity" at bounding box center [142, 185] width 67 height 7
copy div "385.0m avg. monthly popularity"
click at [139, 203] on div "related categories brands" at bounding box center [253, 208] width 300 height 12
click at [165, 153] on circle at bounding box center [167, 152] width 4 height 4
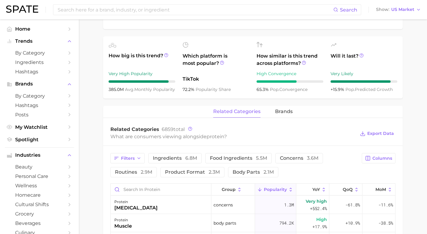
scroll to position [194, 0]
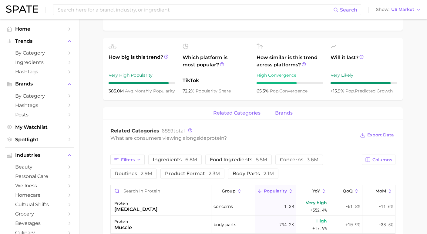
click at [277, 112] on span "brands" at bounding box center [284, 113] width 18 height 5
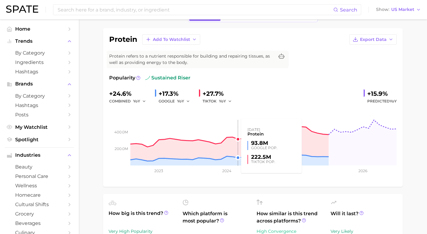
scroll to position [26, 0]
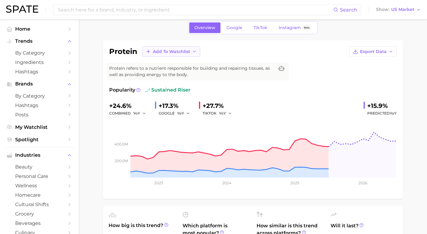
click at [180, 50] on span "Add to Watchlist" at bounding box center [171, 51] width 37 height 5
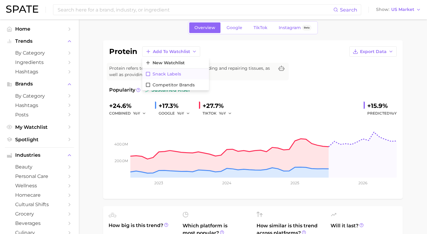
click at [170, 73] on span "Snack Labels" at bounding box center [167, 74] width 29 height 5
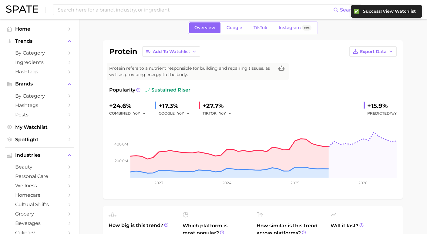
click at [247, 49] on div "protein Add to Watchlist Export Data" at bounding box center [253, 51] width 288 height 10
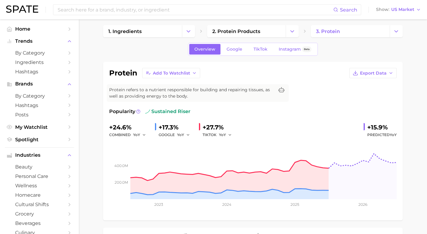
scroll to position [0, 0]
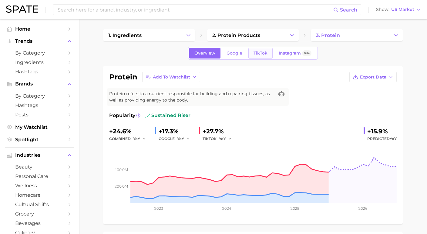
click at [267, 56] on link "TikTok" at bounding box center [261, 53] width 24 height 11
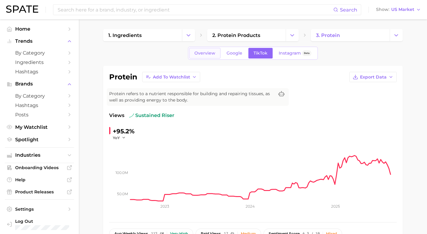
click at [213, 56] on link "Overview" at bounding box center [204, 53] width 31 height 11
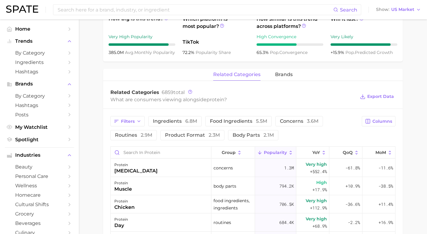
scroll to position [240, 0]
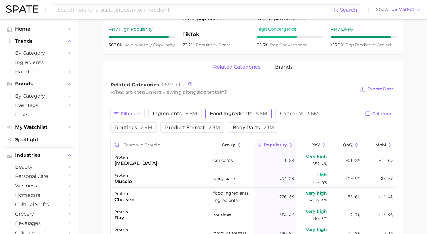
click at [222, 116] on span "food ingredients 5.5m" at bounding box center [238, 113] width 57 height 5
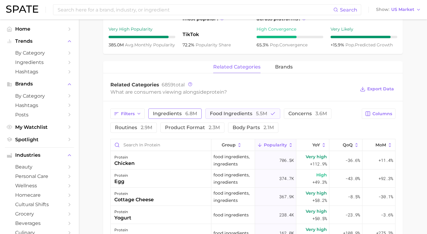
click at [178, 116] on span "ingredients 6.8m" at bounding box center [175, 113] width 44 height 5
click at [200, 128] on span "product format 2.3m" at bounding box center [192, 127] width 55 height 5
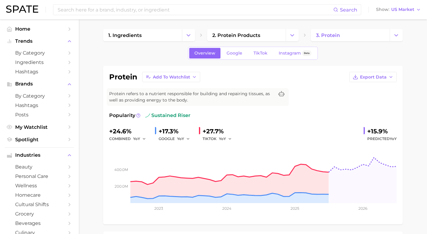
scroll to position [0, 0]
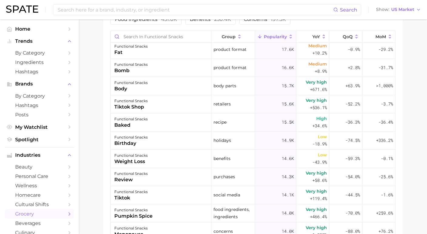
scroll to position [604, 0]
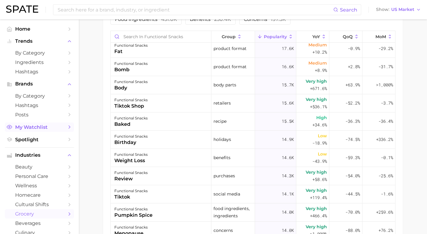
click at [34, 127] on span "My Watchlist" at bounding box center [39, 127] width 49 height 6
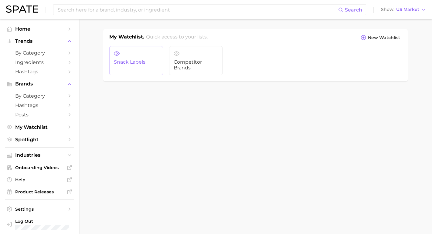
click at [142, 61] on span "Snack Labels" at bounding box center [136, 62] width 45 height 5
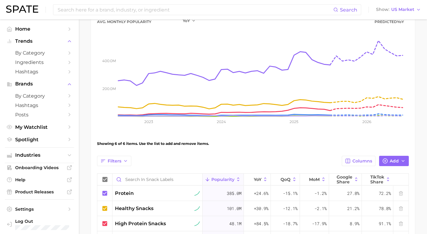
scroll to position [134, 0]
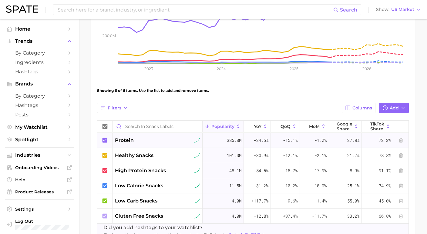
click at [227, 144] on span "385.0m" at bounding box center [234, 140] width 15 height 7
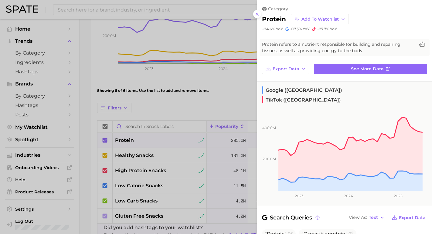
click at [234, 108] on div at bounding box center [216, 117] width 432 height 234
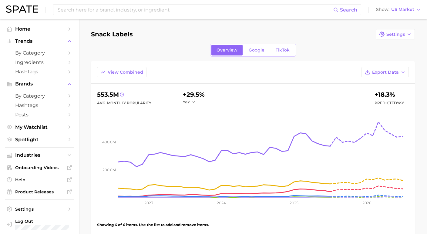
scroll to position [0, 0]
click at [395, 74] on span "Export Data" at bounding box center [386, 72] width 27 height 5
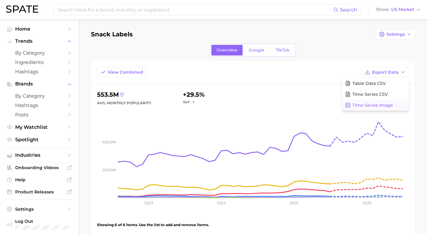
click at [353, 106] on span "Time Series Image" at bounding box center [373, 105] width 41 height 5
